Goal: Transaction & Acquisition: Purchase product/service

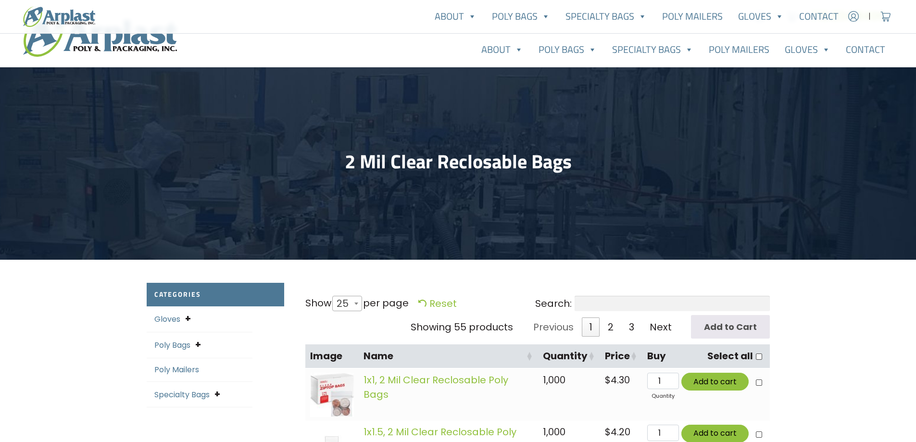
select select "25"
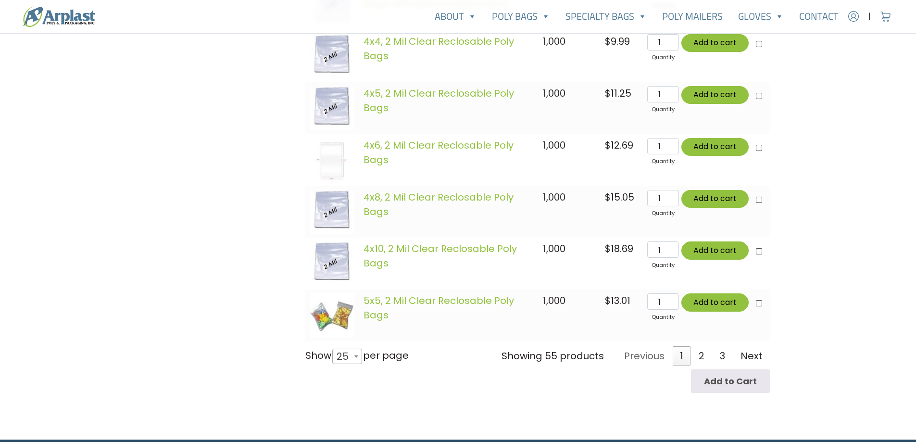
scroll to position [1347, 0]
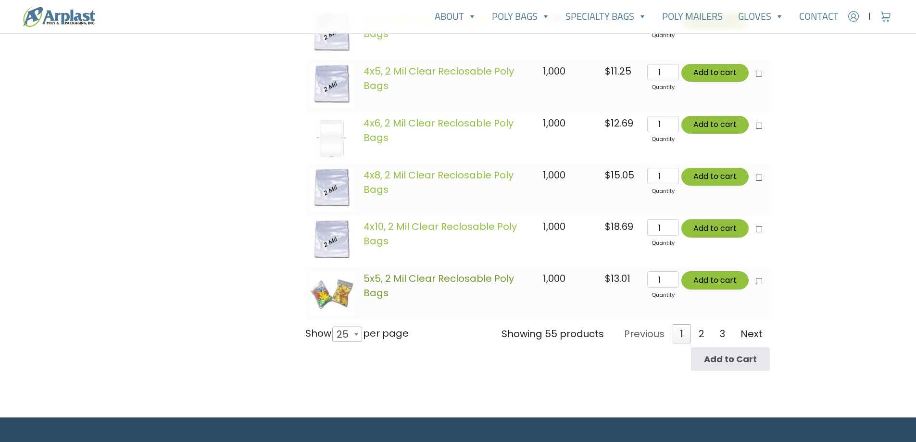
click at [384, 282] on link "5x5, 2 Mil Clear Reclosable Poly Bags" at bounding box center [439, 286] width 151 height 28
